Goal: Information Seeking & Learning: Learn about a topic

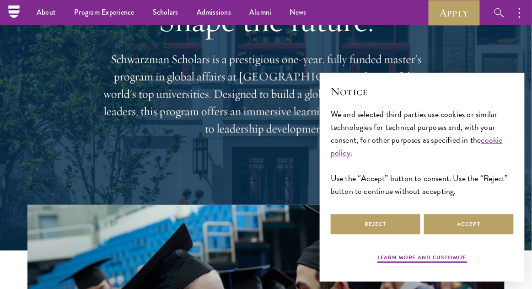
scroll to position [93, 0]
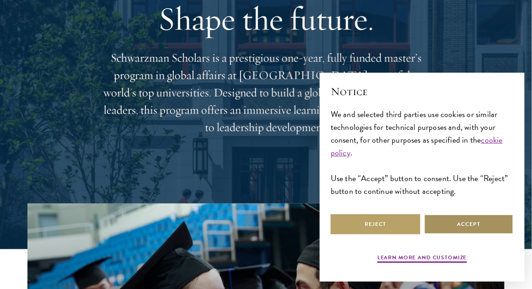
click at [461, 231] on button "Accept" at bounding box center [469, 224] width 90 height 21
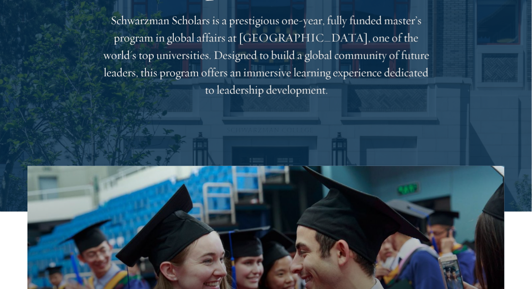
scroll to position [0, 0]
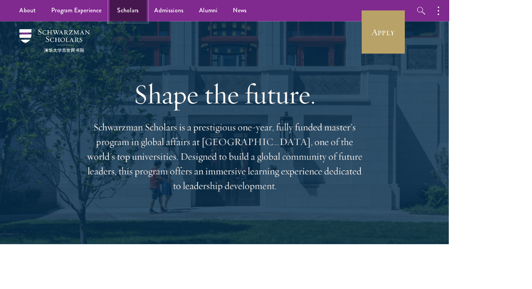
click at [150, 15] on link "Scholars" at bounding box center [152, 12] width 44 height 25
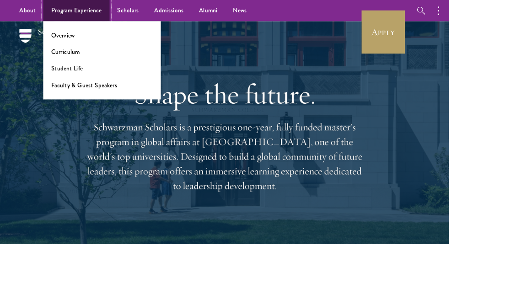
click at [74, 17] on link "Program Experience" at bounding box center [90, 12] width 79 height 25
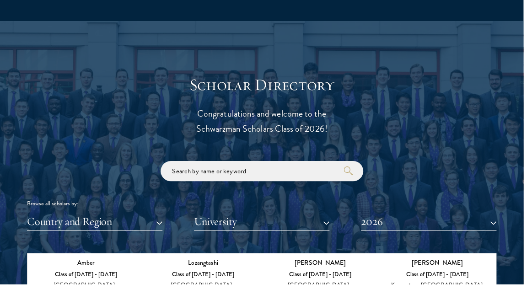
scroll to position [142, 0]
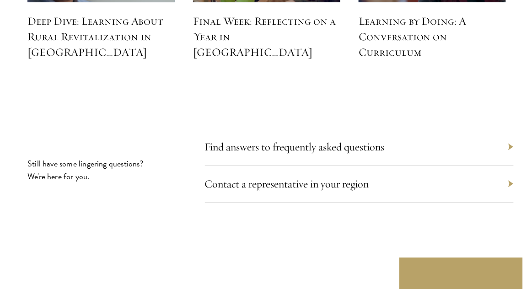
scroll to position [4116, 0]
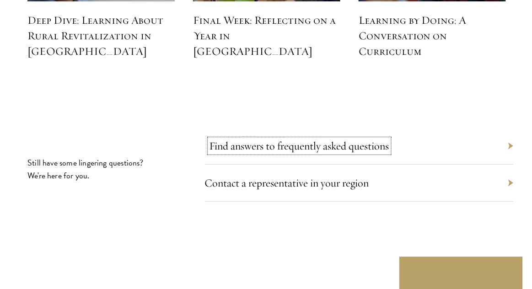
click at [242, 139] on link "Find answers to frequently asked questions" at bounding box center [300, 146] width 180 height 14
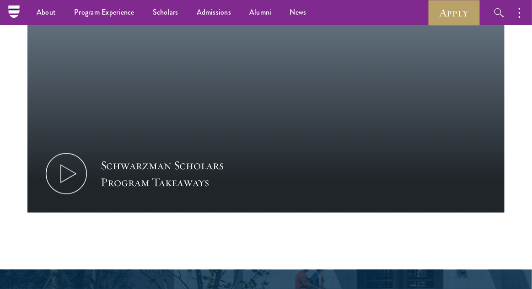
scroll to position [935, 0]
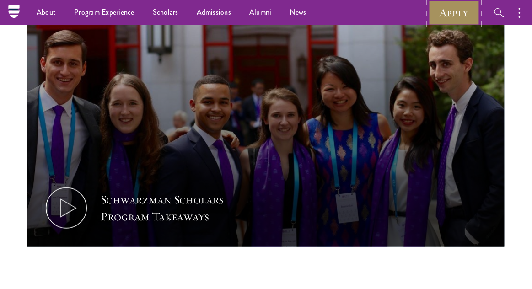
click at [445, 19] on link "Apply" at bounding box center [454, 12] width 51 height 25
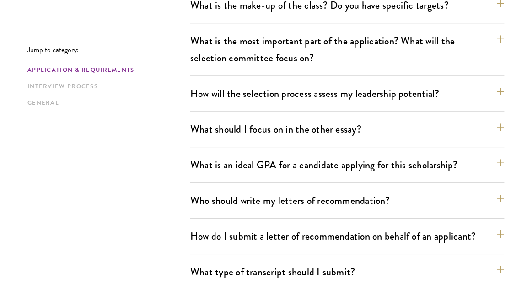
scroll to position [553, 0]
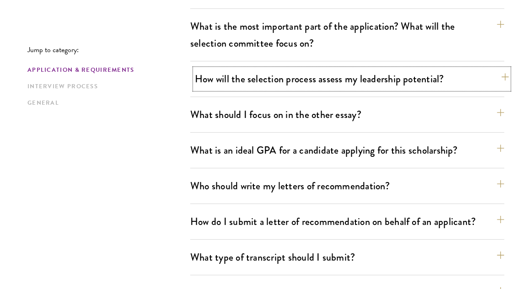
click at [203, 78] on button "How will the selection process assess my leadership potential?" at bounding box center [352, 79] width 315 height 21
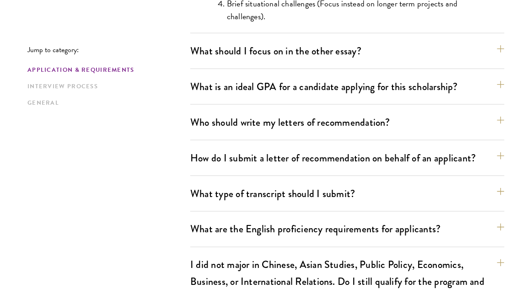
scroll to position [1058, 0]
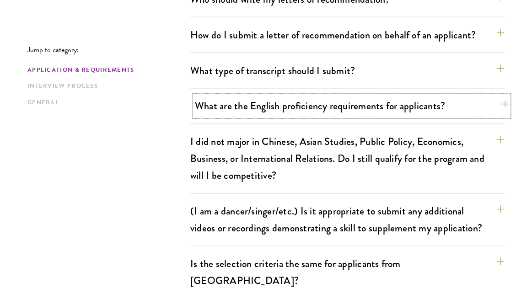
click at [493, 114] on button "What are the English proficiency requirements for applicants?" at bounding box center [352, 106] width 315 height 21
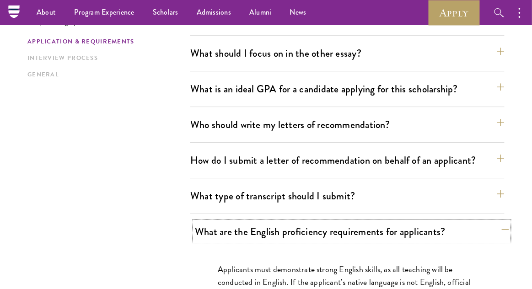
scroll to position [603, 0]
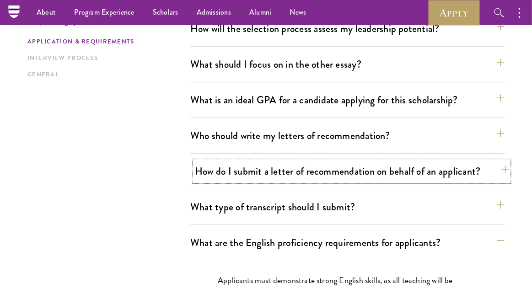
click at [440, 179] on button "How do I submit a letter of recommendation on behalf of an applicant?" at bounding box center [352, 171] width 315 height 21
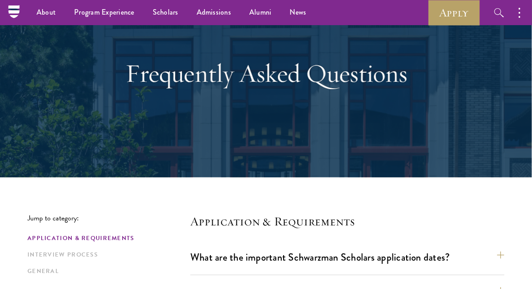
scroll to position [56, 0]
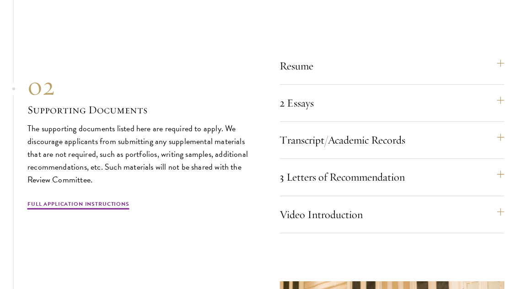
scroll to position [2990, 0]
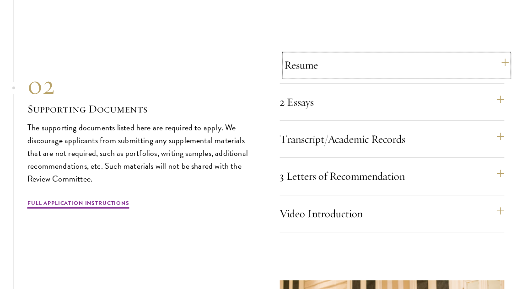
click at [298, 76] on button "Resume" at bounding box center [397, 65] width 225 height 22
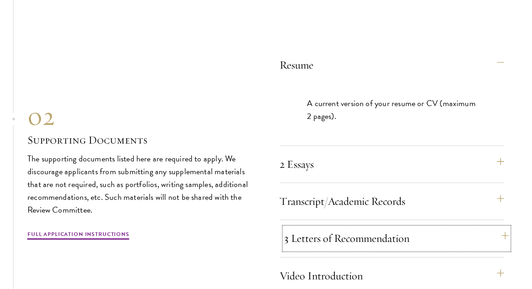
click at [321, 250] on button "3 Letters of Recommendation" at bounding box center [397, 239] width 225 height 22
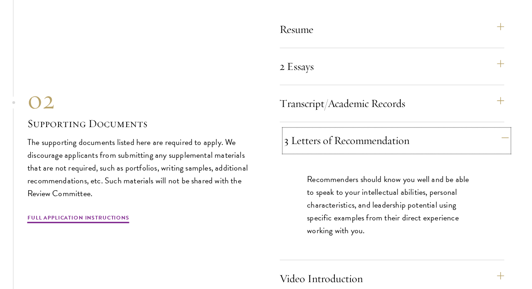
scroll to position [3033, 0]
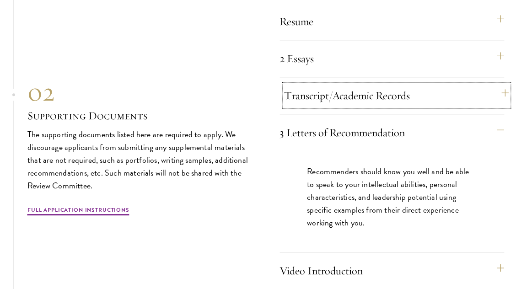
click at [434, 107] on button "Transcript/Academic Records" at bounding box center [397, 96] width 225 height 22
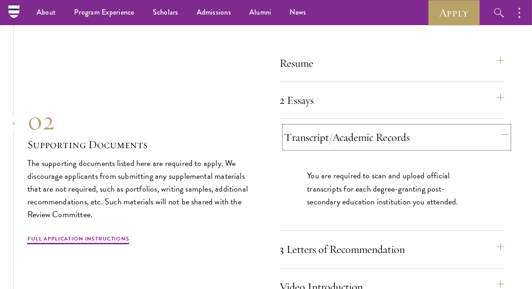
scroll to position [2992, 0]
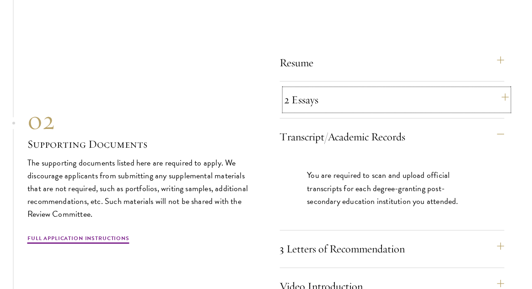
click at [449, 108] on button "2 Essays" at bounding box center [397, 100] width 225 height 22
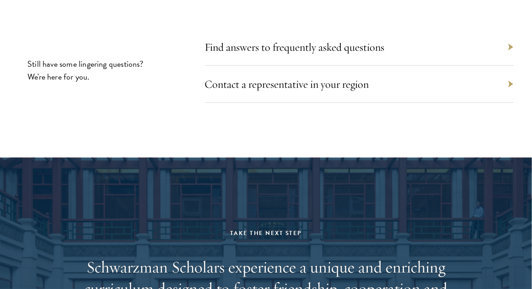
scroll to position [4393, 0]
